Goal: Task Accomplishment & Management: Use online tool/utility

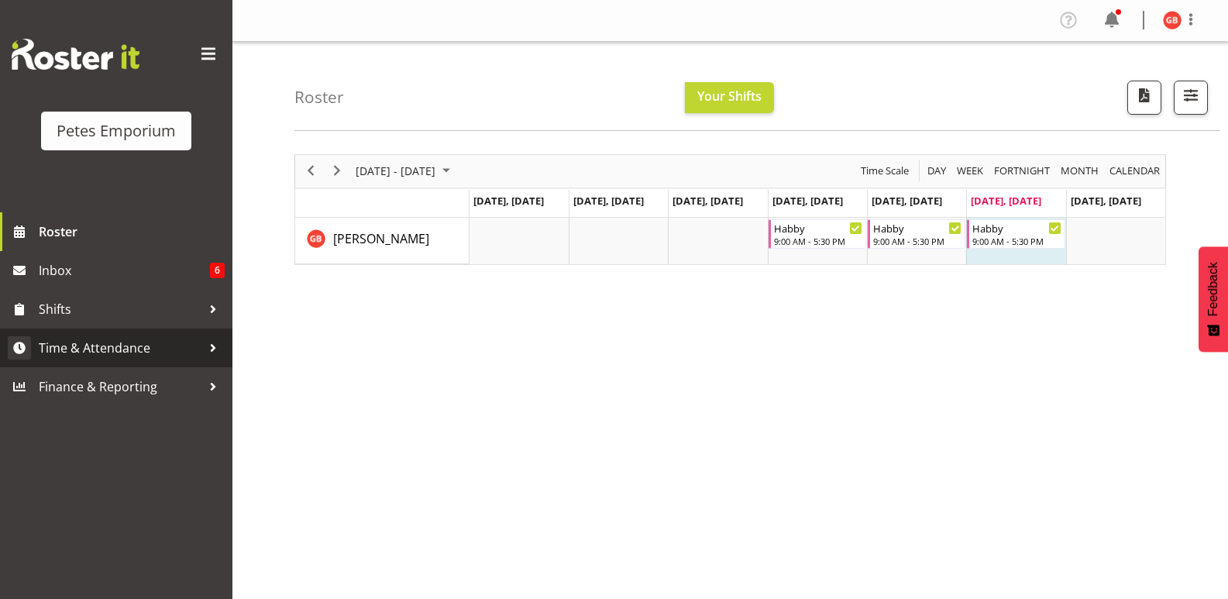
click at [110, 351] on span "Time & Attendance" at bounding box center [120, 347] width 163 height 23
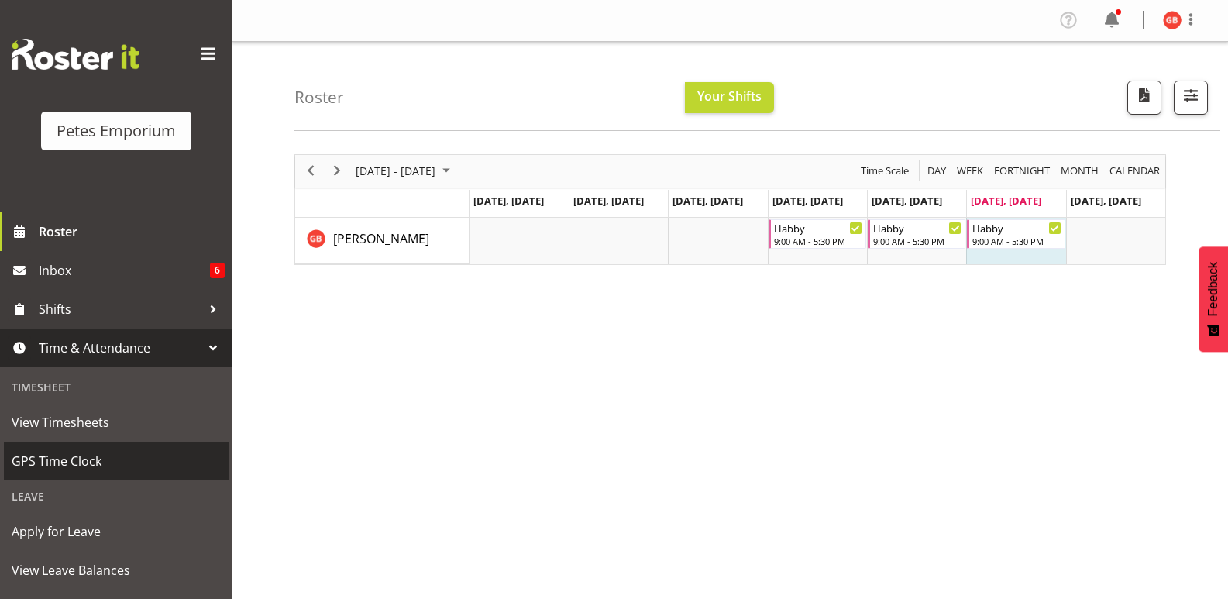
click at [74, 455] on span "GPS Time Clock" at bounding box center [116, 460] width 209 height 23
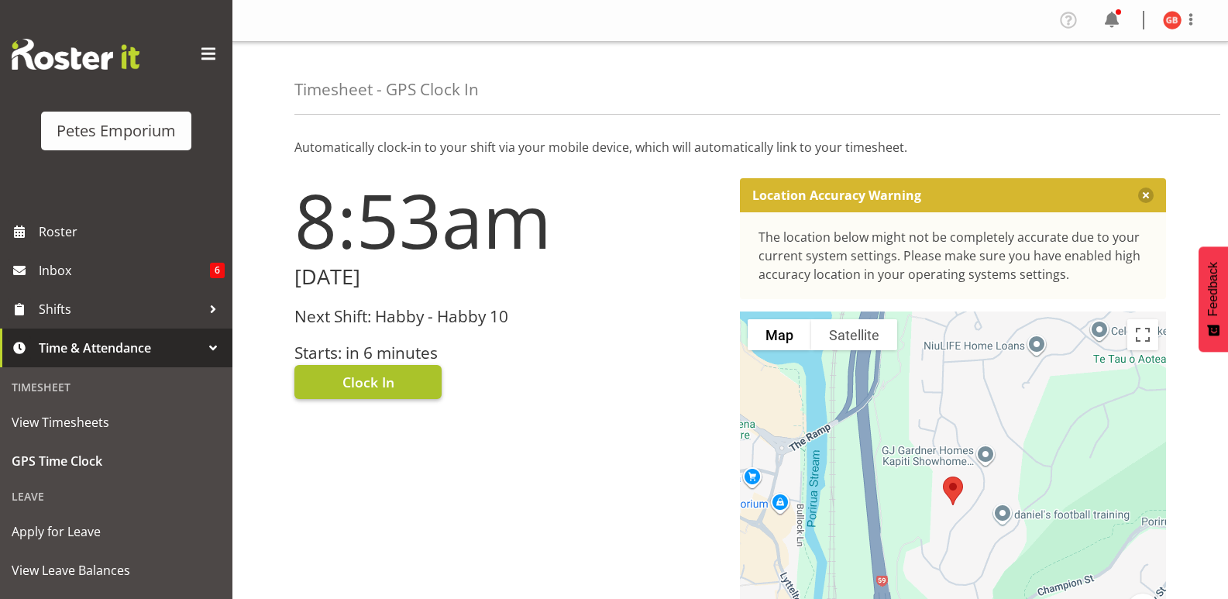
click at [396, 380] on button "Clock In" at bounding box center [367, 382] width 147 height 34
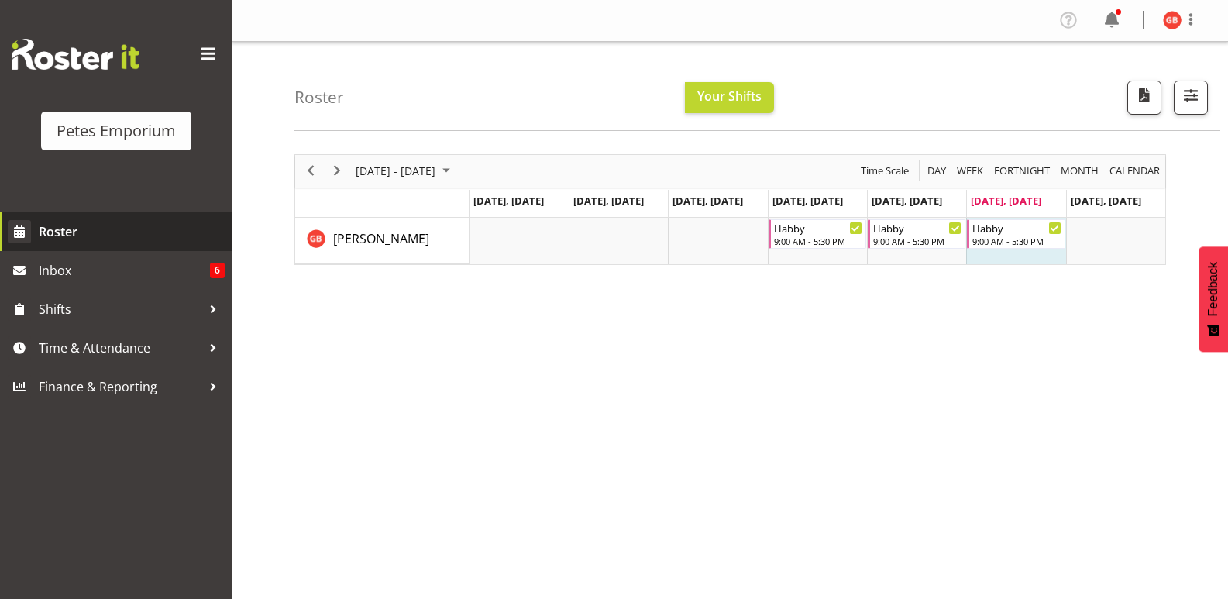
click at [76, 232] on span "Roster" at bounding box center [132, 231] width 186 height 23
click at [1186, 15] on span at bounding box center [1190, 19] width 19 height 19
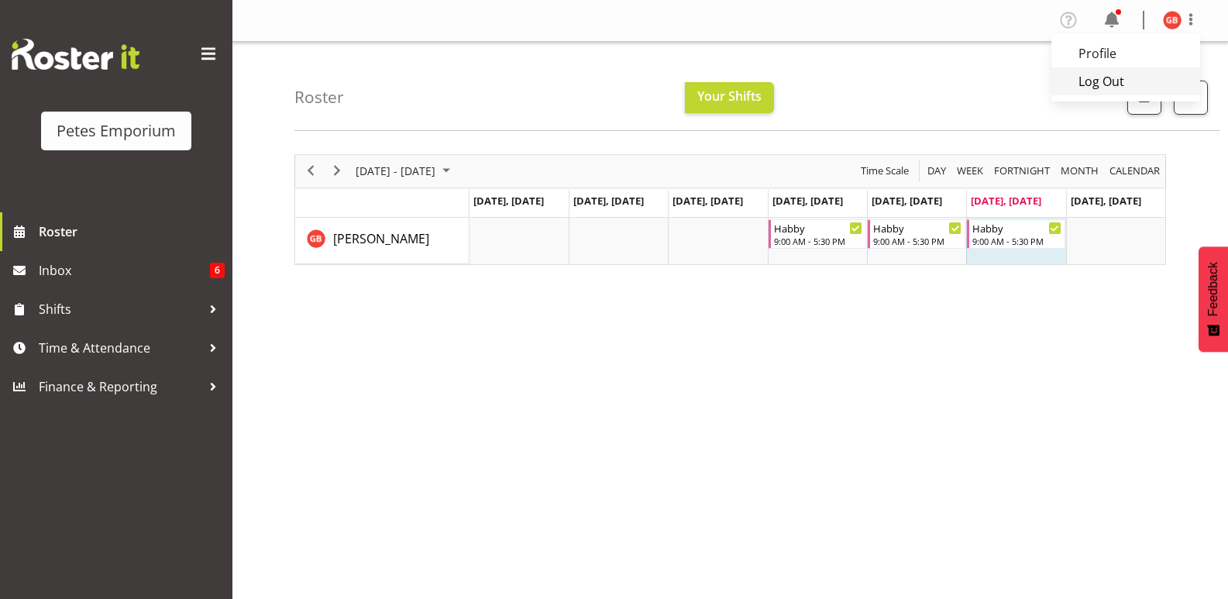
click at [1100, 73] on link "Log Out" at bounding box center [1125, 81] width 149 height 28
